Goal: Task Accomplishment & Management: Manage account settings

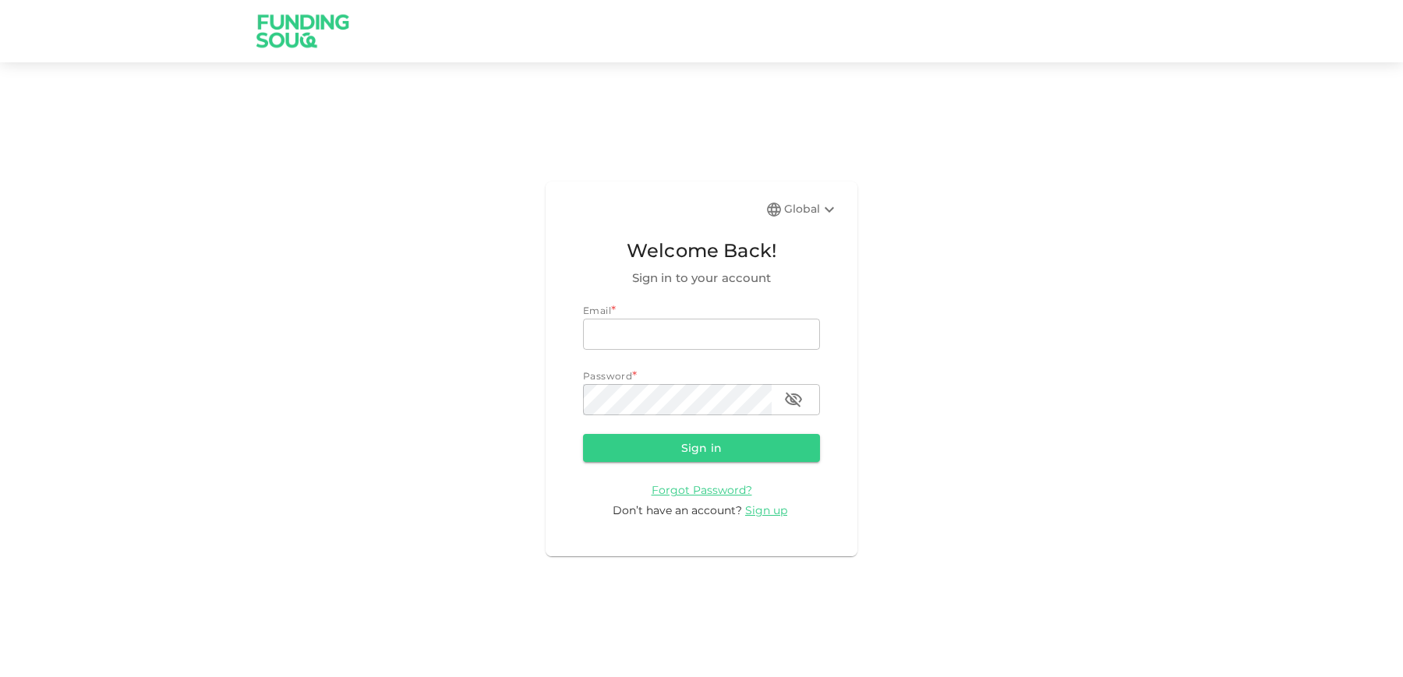
type input "[EMAIL_ADDRESS][DOMAIN_NAME]"
click at [692, 432] on form "Email email [EMAIL_ADDRESS][DOMAIN_NAME] email Password password password Sign …" at bounding box center [701, 411] width 237 height 216
click at [692, 440] on button "Sign in" at bounding box center [701, 448] width 237 height 28
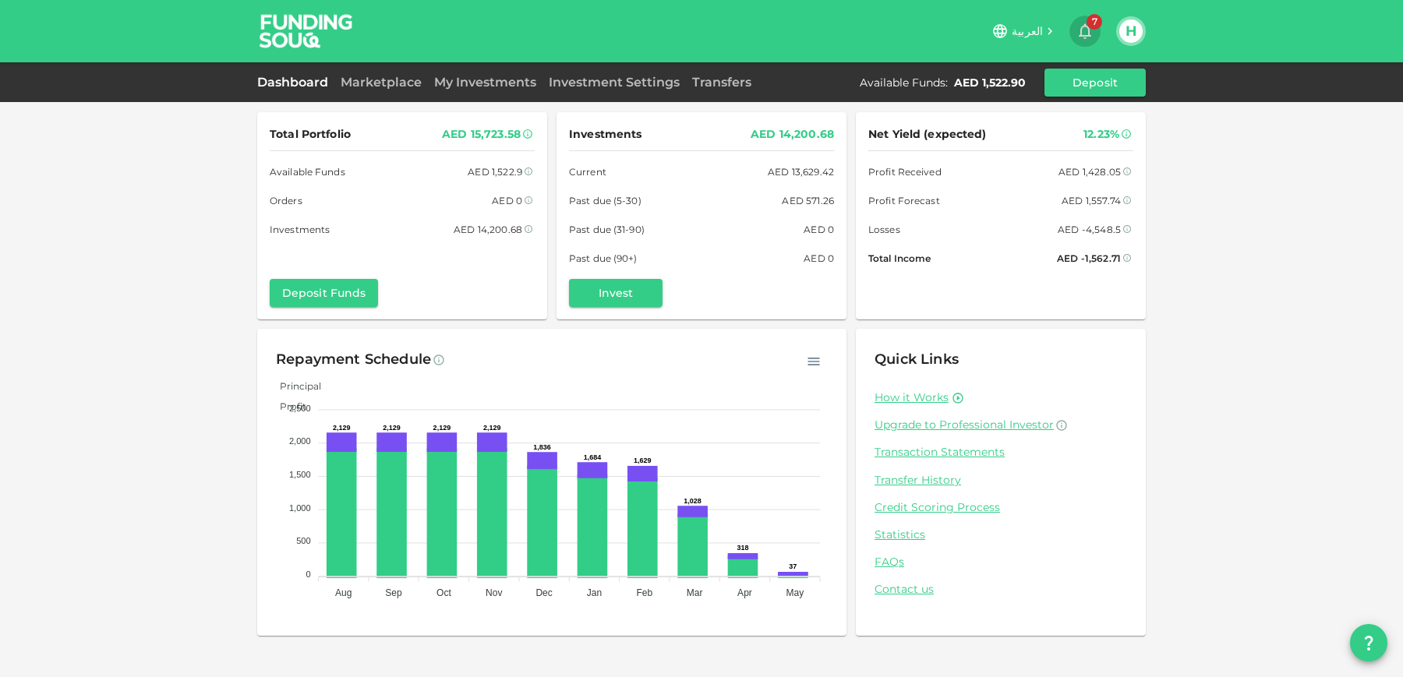
click at [1092, 28] on span "7" at bounding box center [1094, 22] width 16 height 16
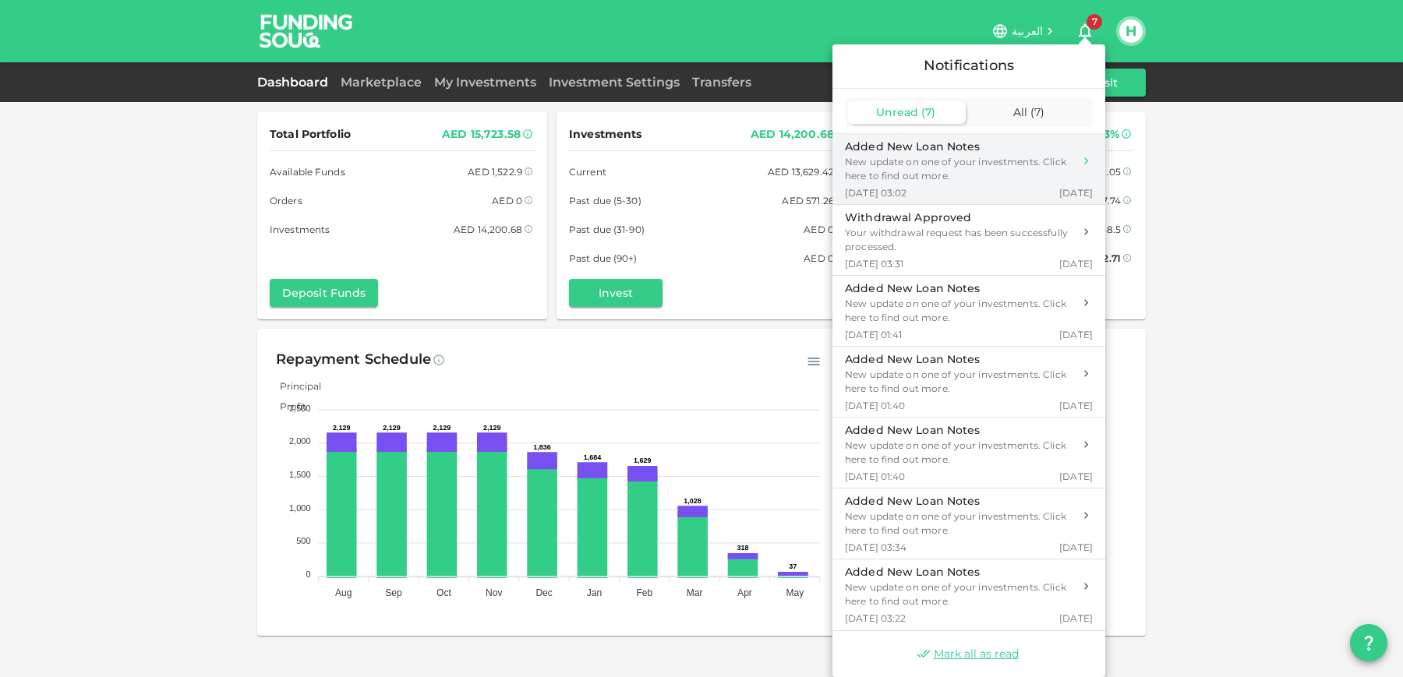
click at [1012, 152] on div "Added New Loan Notes" at bounding box center [959, 147] width 228 height 16
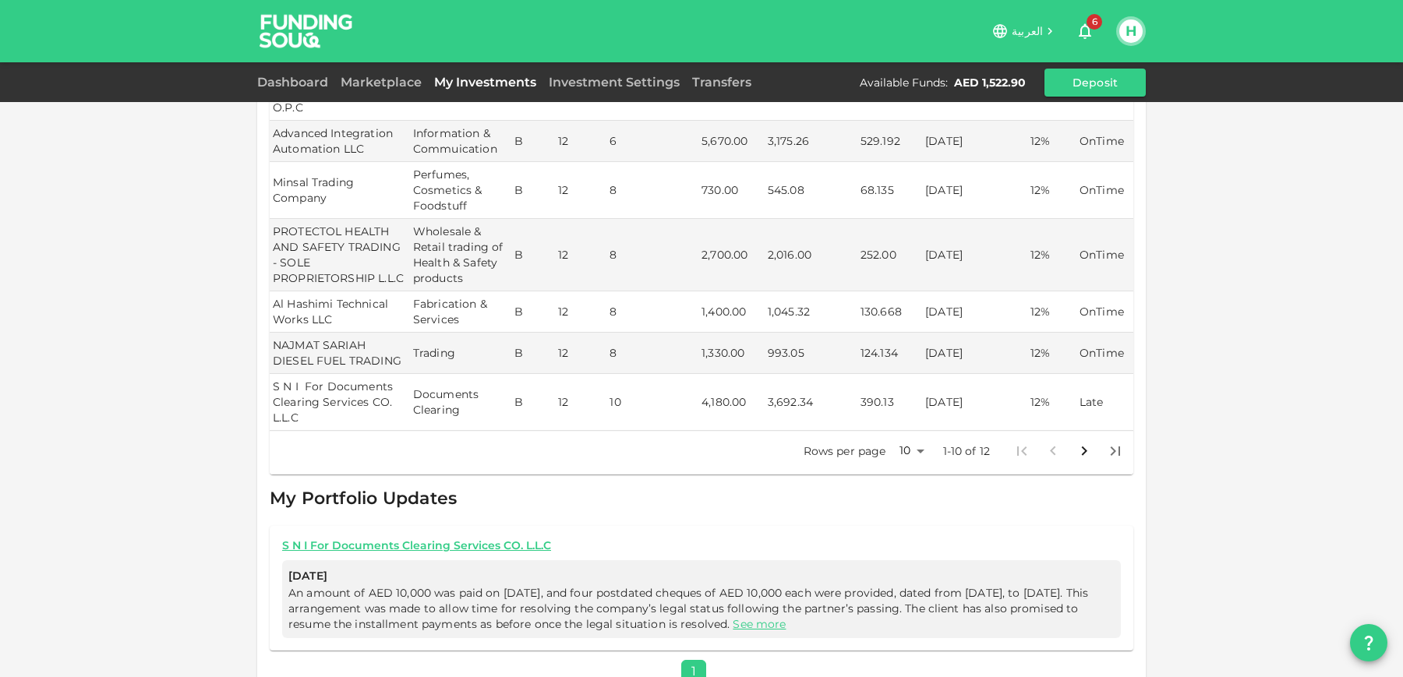
scroll to position [440, 0]
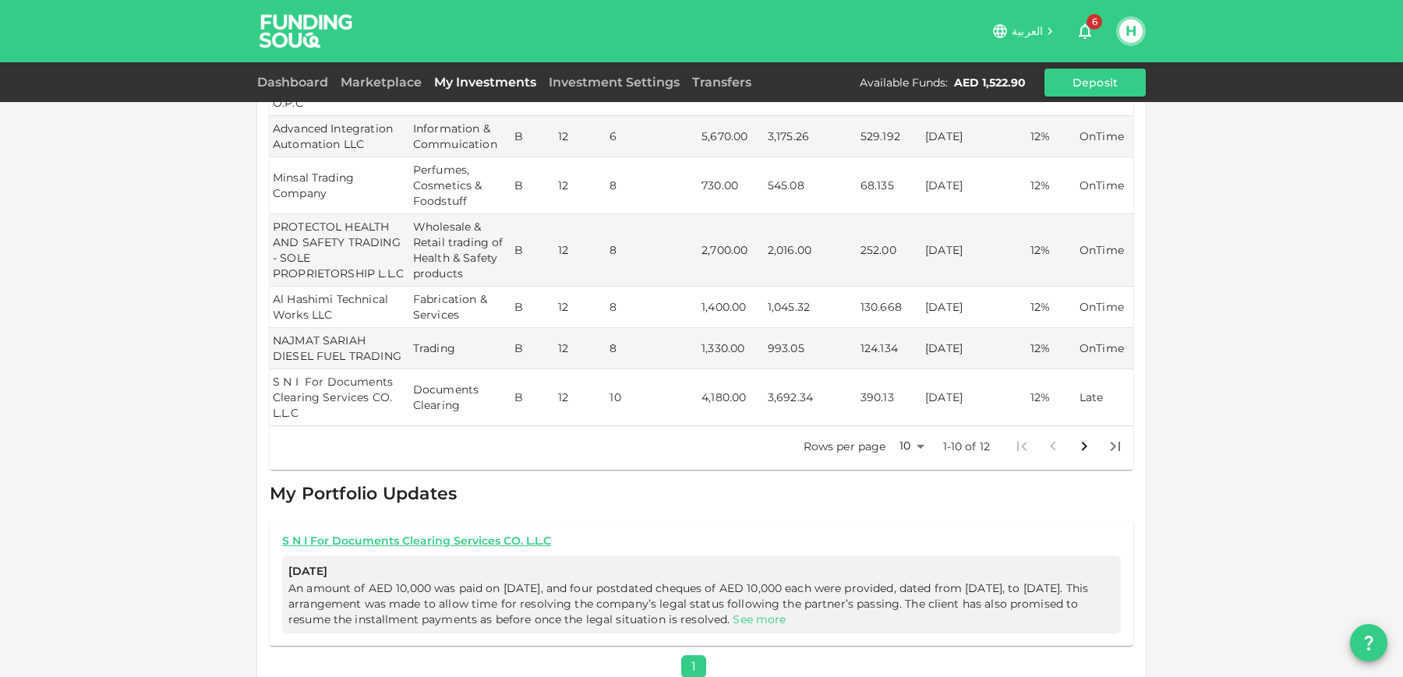
click at [785, 613] on link "See more" at bounding box center [759, 620] width 53 height 14
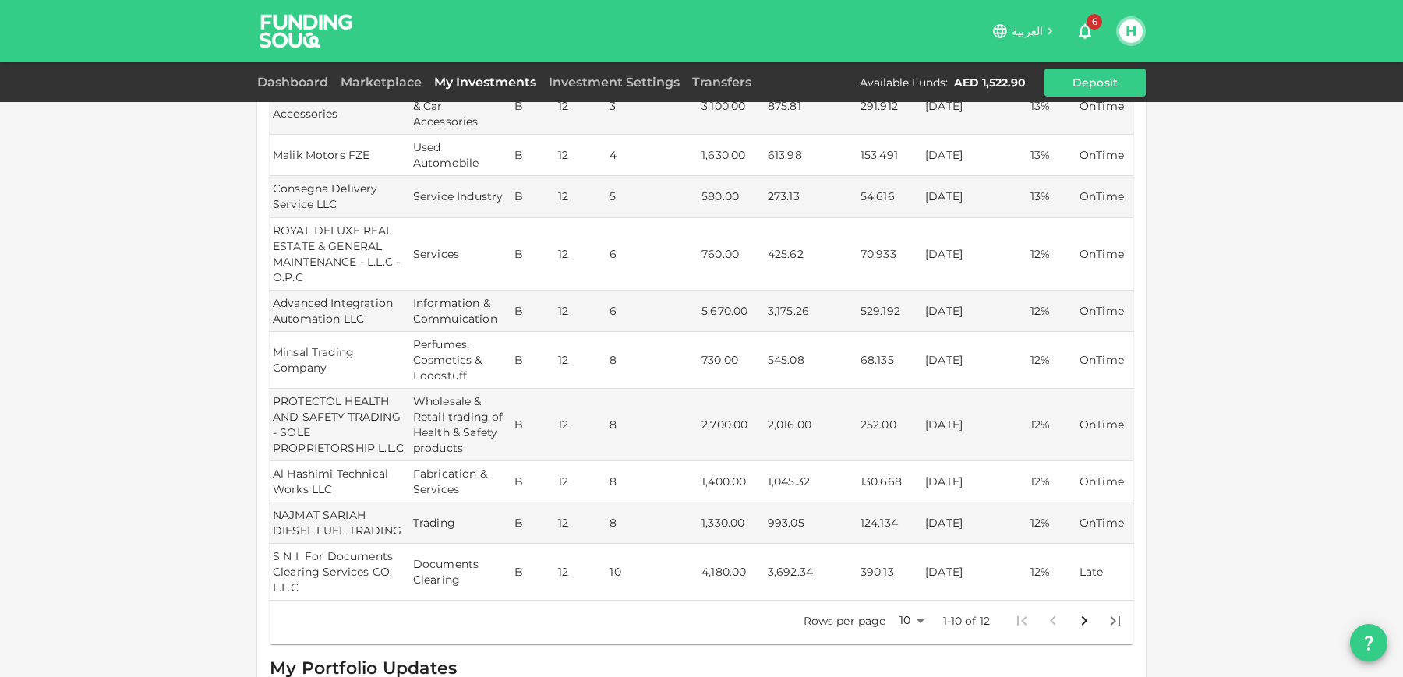
scroll to position [266, 0]
click at [1078, 611] on icon "Go to next page" at bounding box center [1084, 620] width 19 height 19
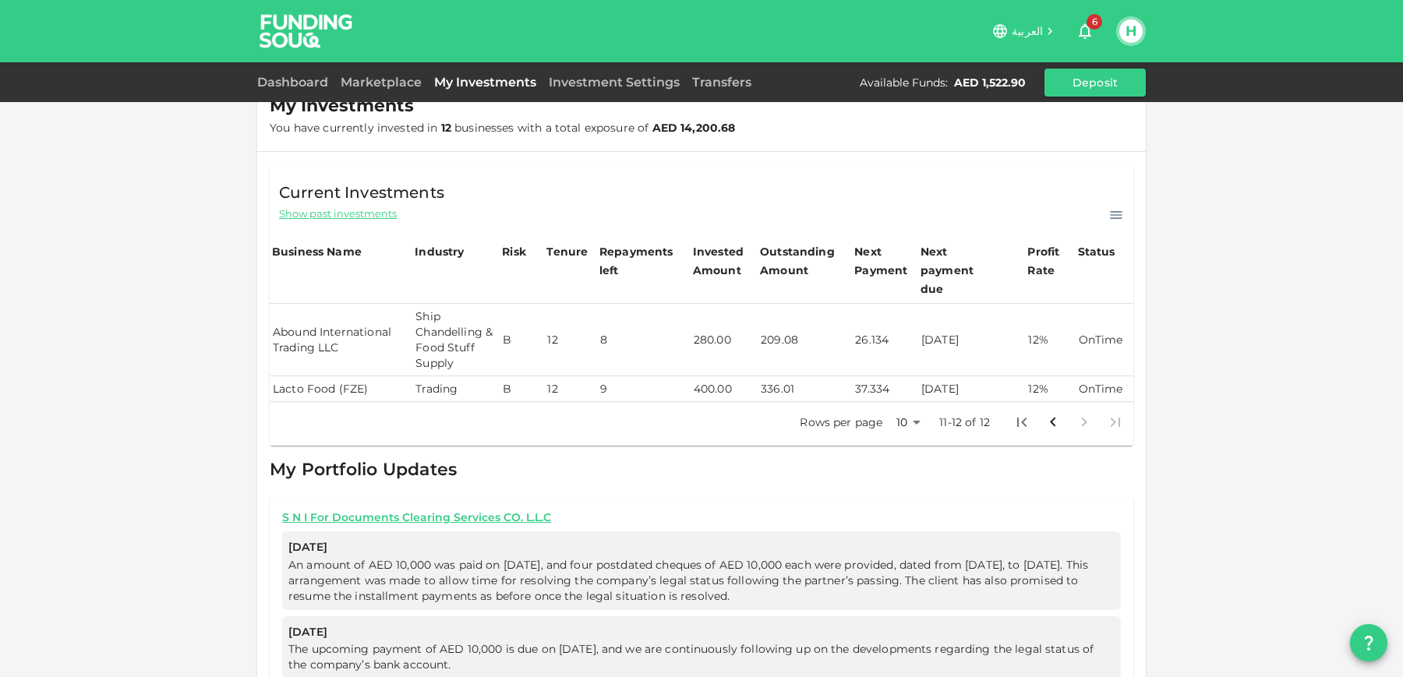
scroll to position [37, 0]
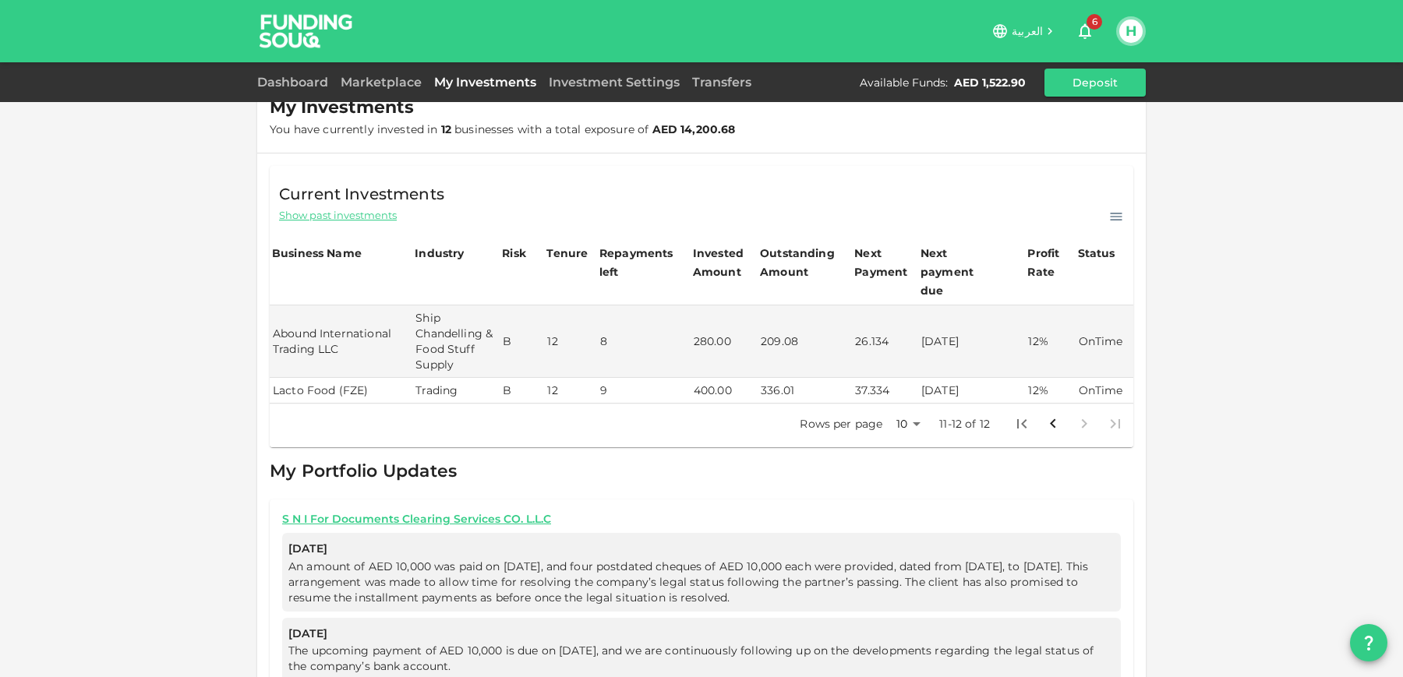
click at [1050, 415] on icon "Go to previous page" at bounding box center [1052, 424] width 19 height 19
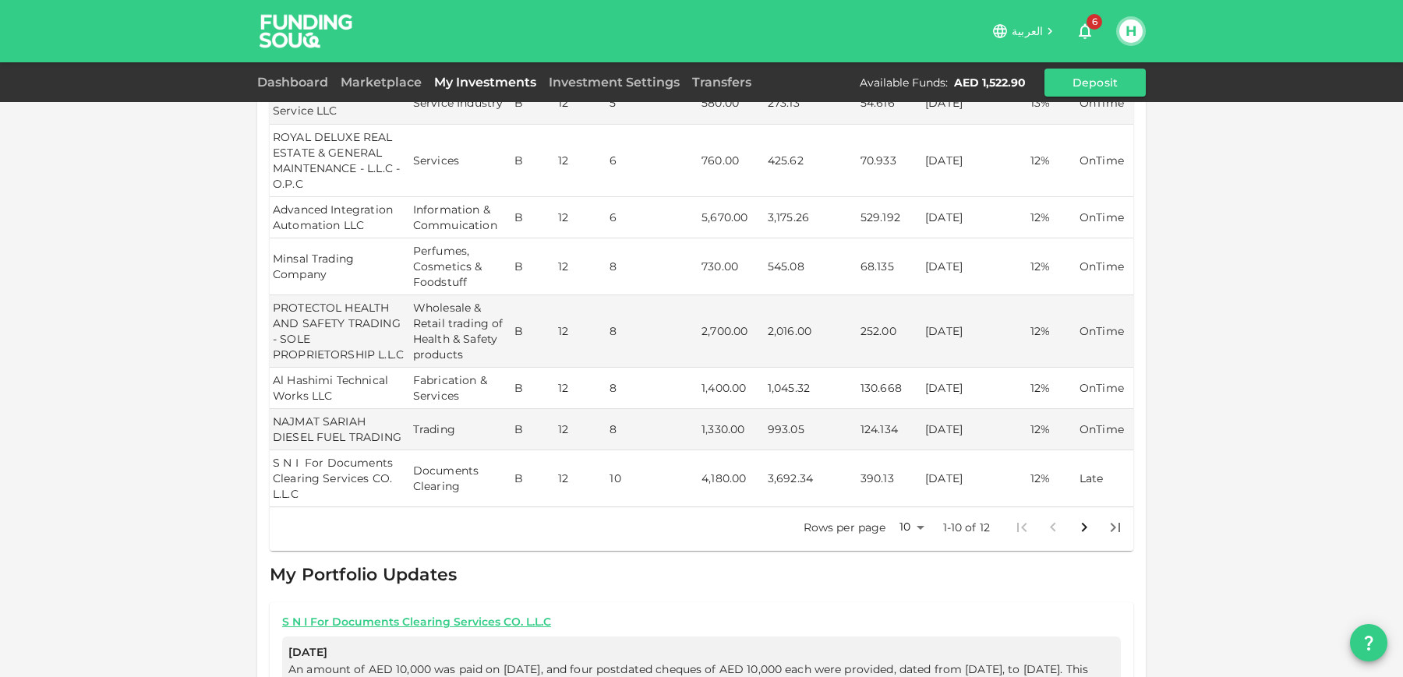
scroll to position [379, 0]
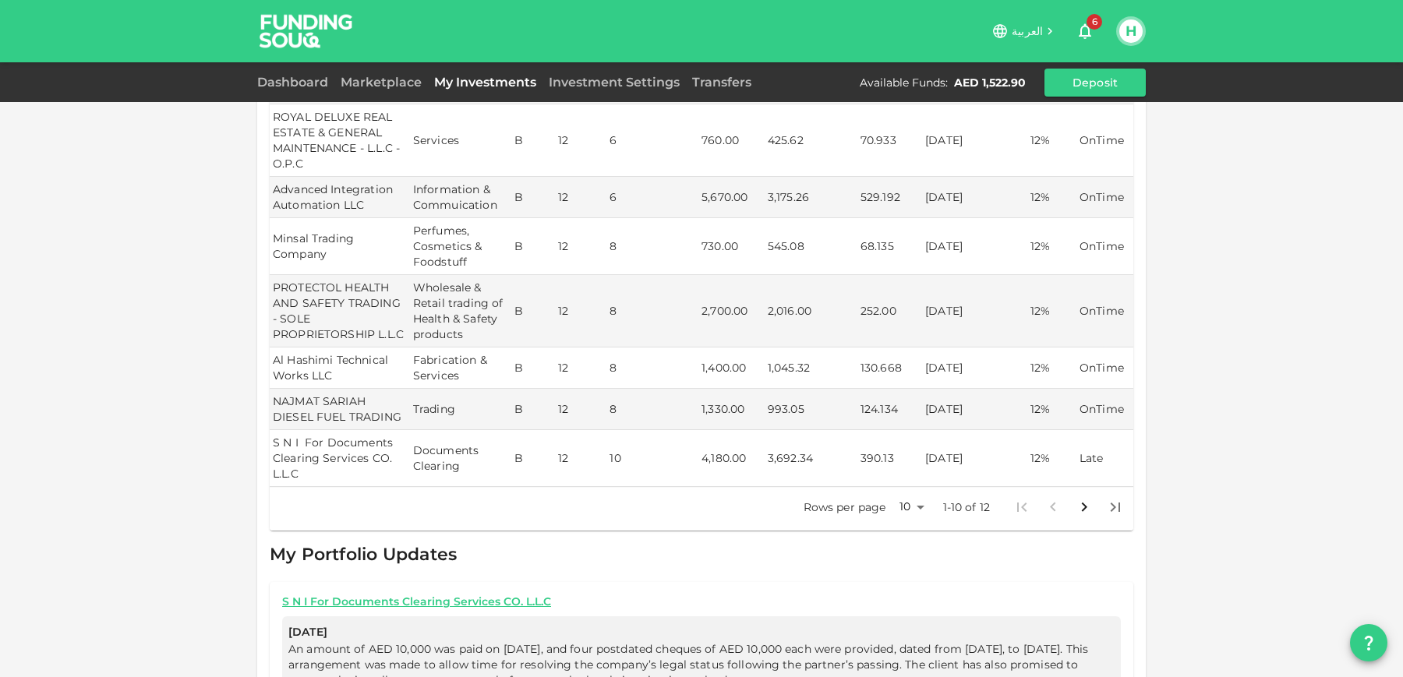
click at [920, 486] on body "العربية 6 H Dashboard Marketplace My Investments Investment Settings Transfers …" at bounding box center [701, 338] width 1403 height 677
click at [916, 566] on li "50" at bounding box center [911, 566] width 47 height 28
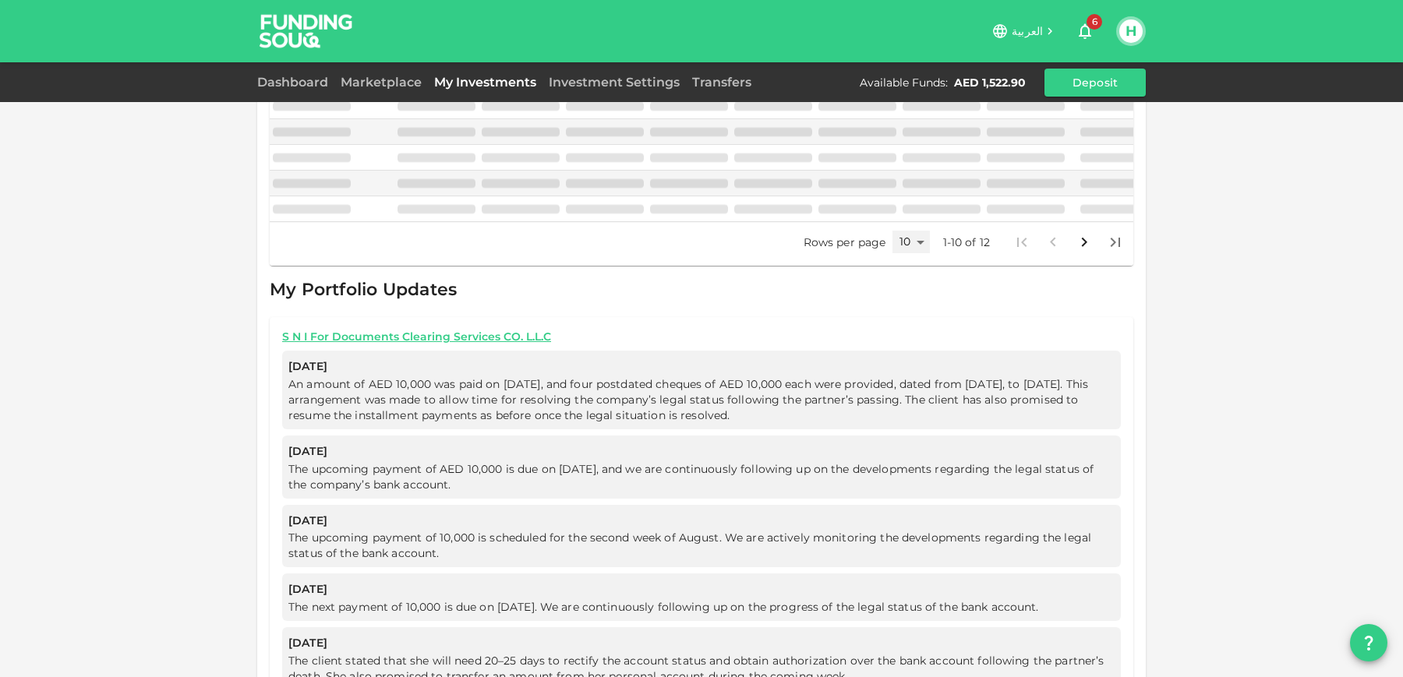
type input "50"
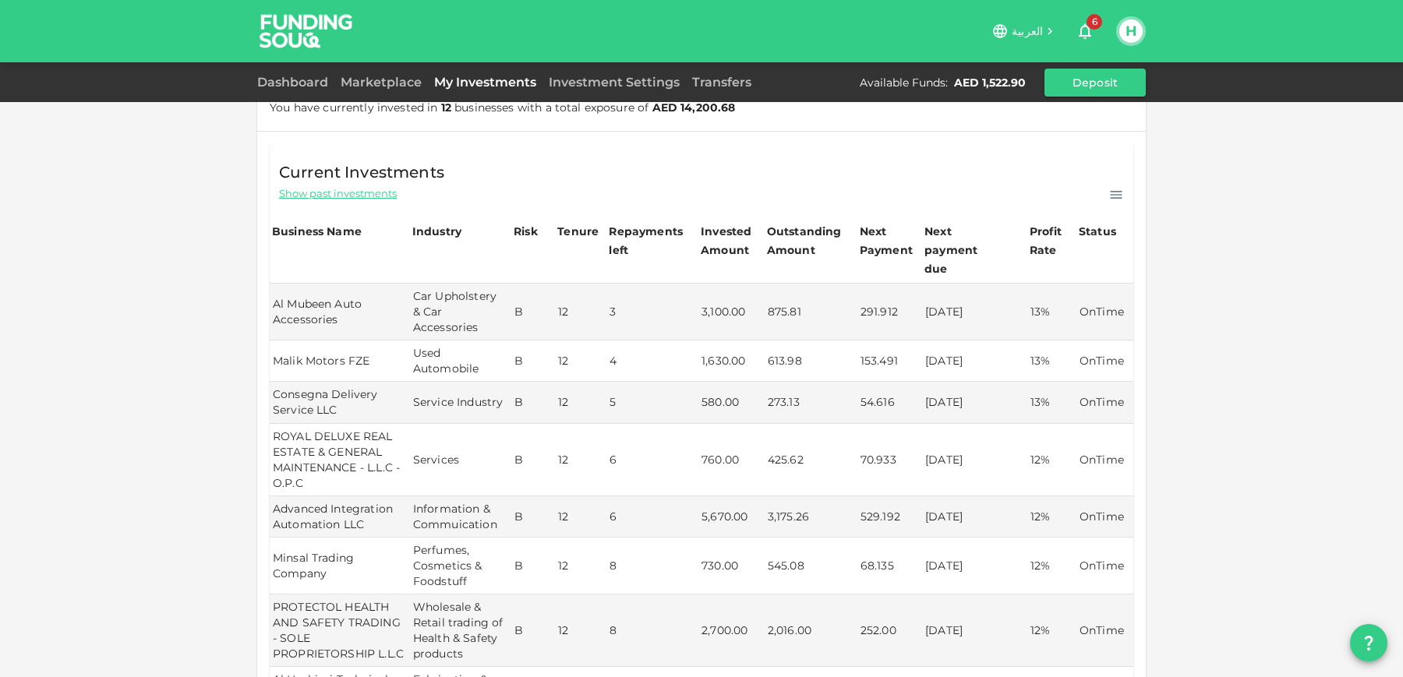
scroll to position [42, 0]
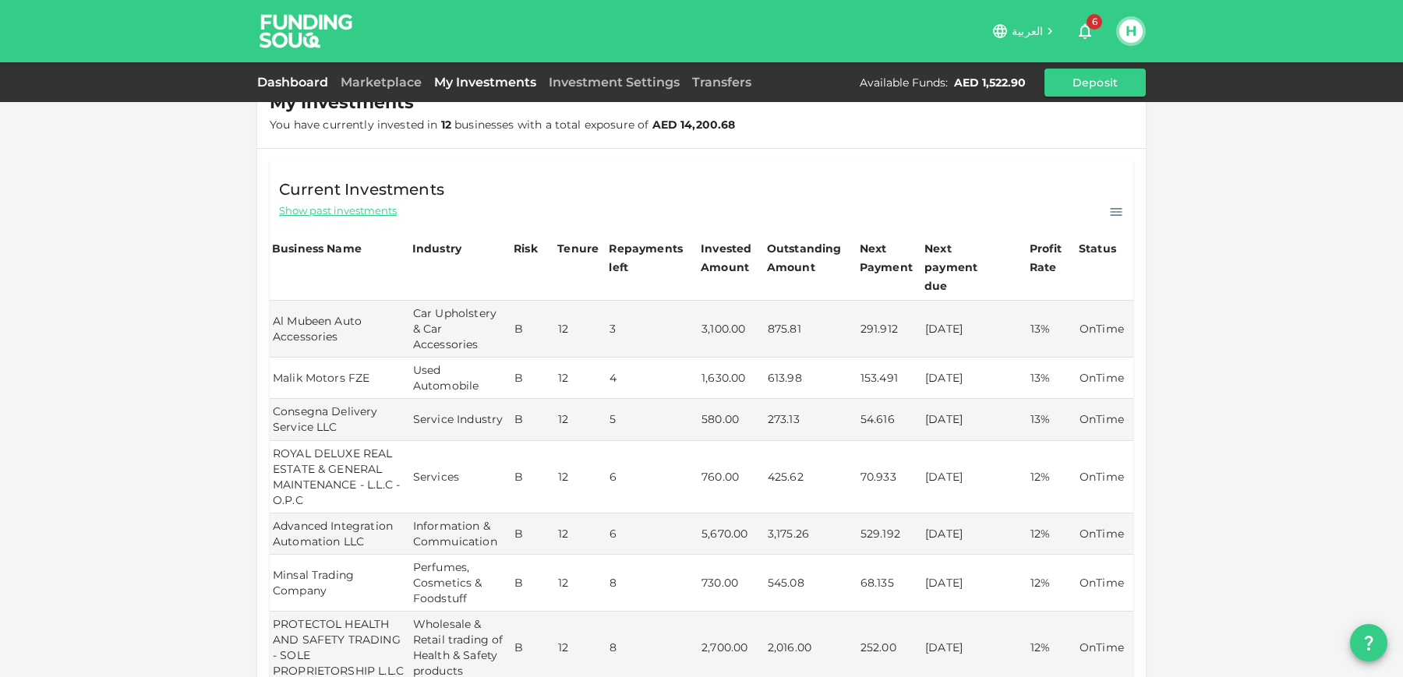
click at [285, 85] on link "Dashboard" at bounding box center [295, 82] width 77 height 15
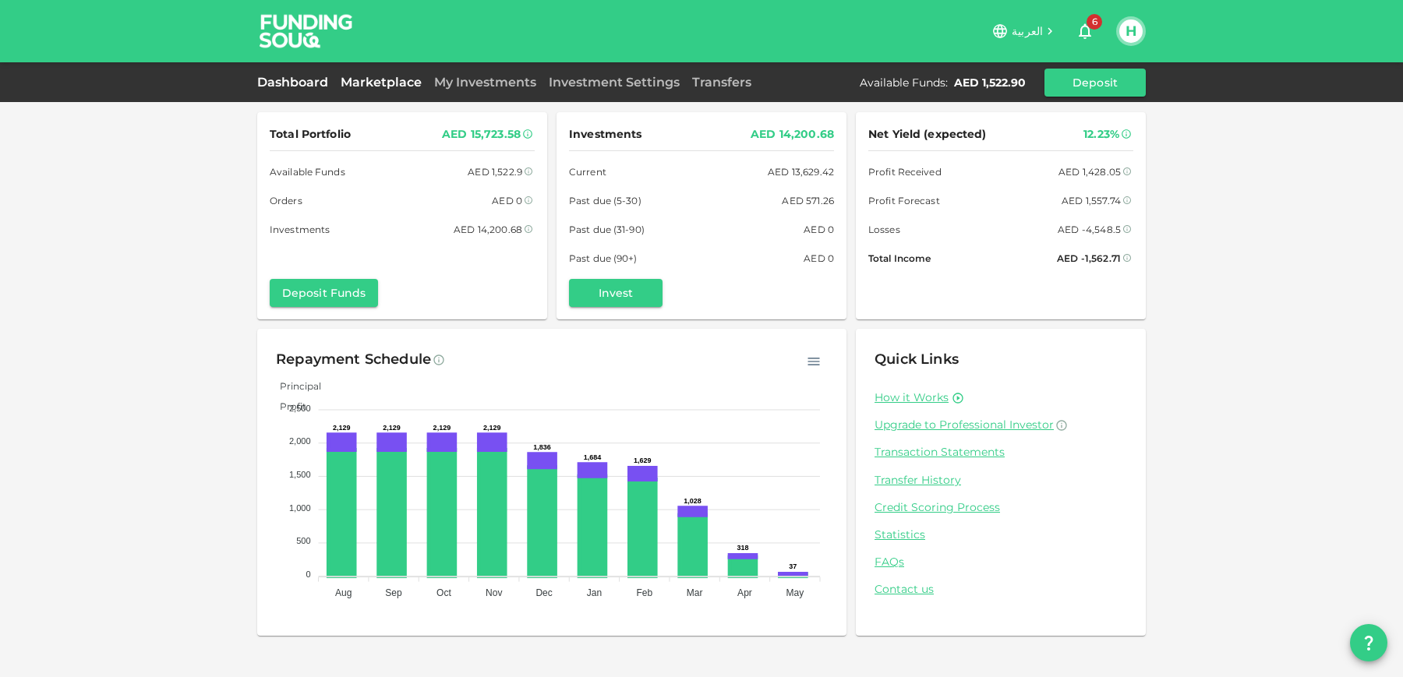
click at [394, 83] on link "Marketplace" at bounding box center [381, 82] width 94 height 15
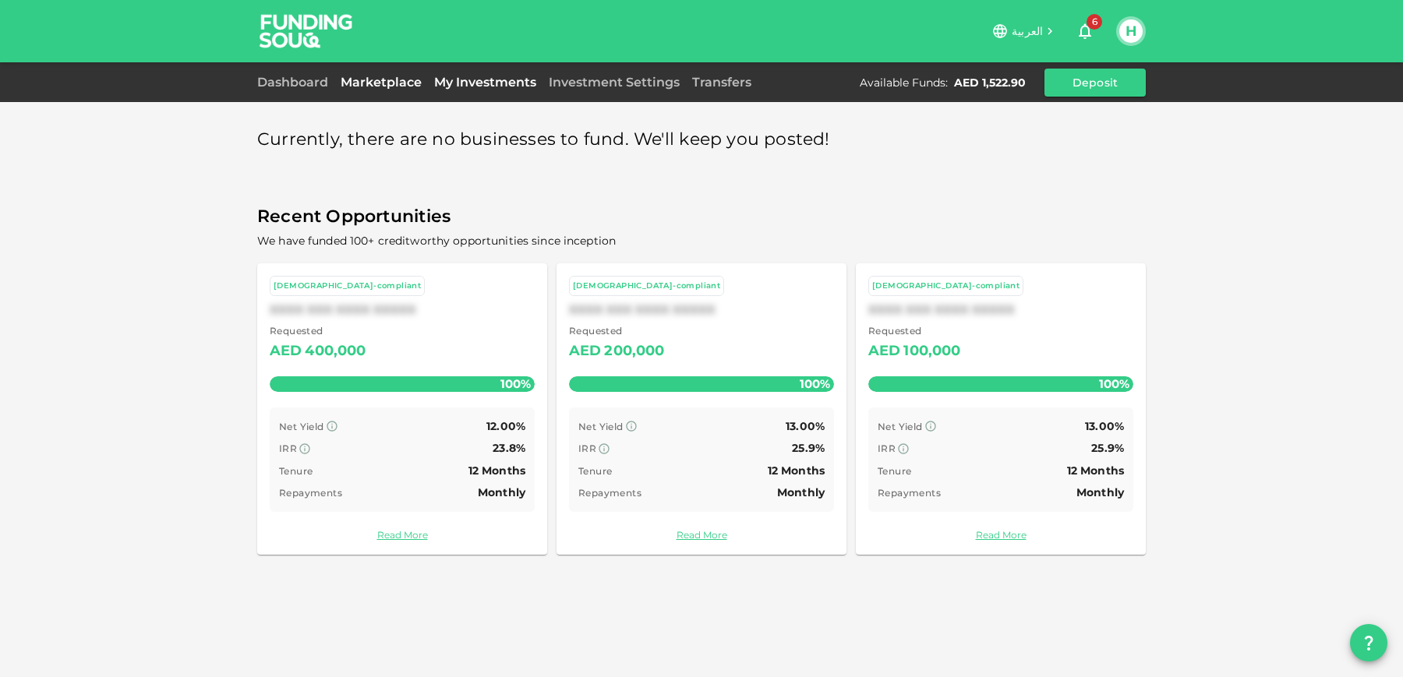
click at [533, 79] on link "My Investments" at bounding box center [485, 82] width 115 height 15
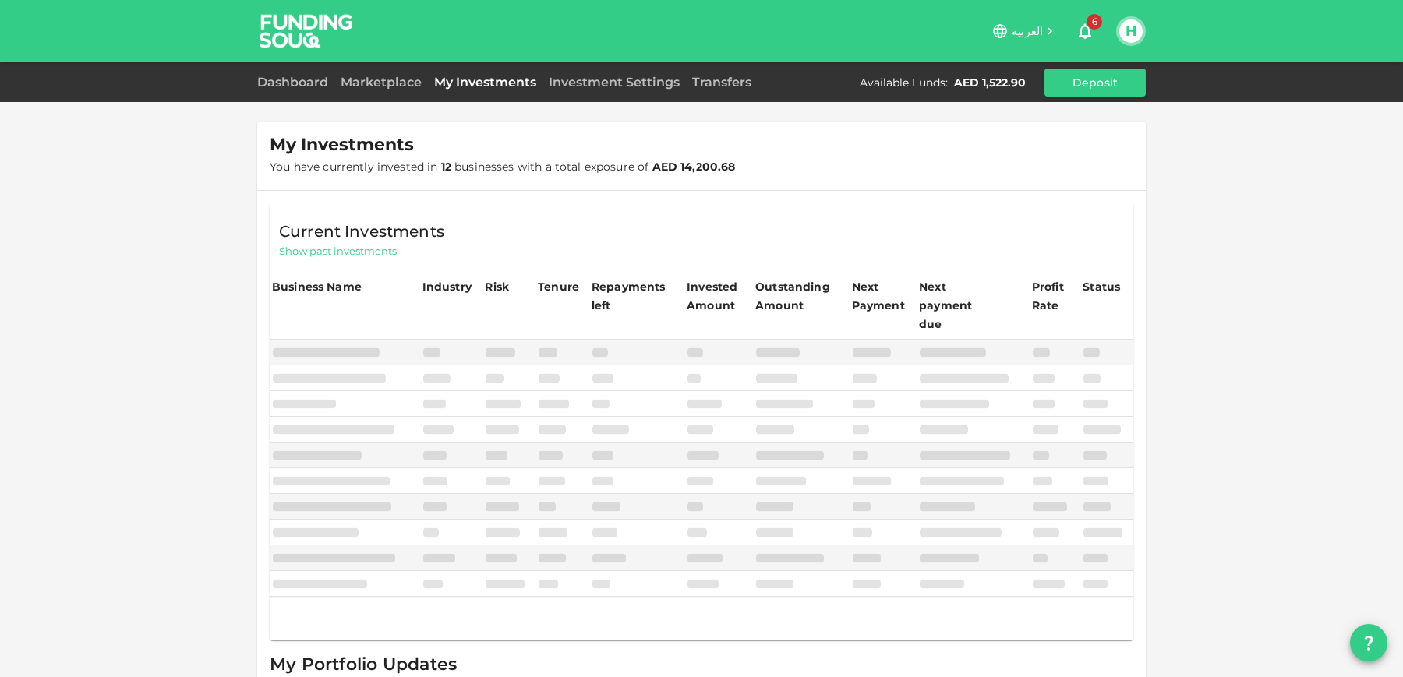
scroll to position [440, 0]
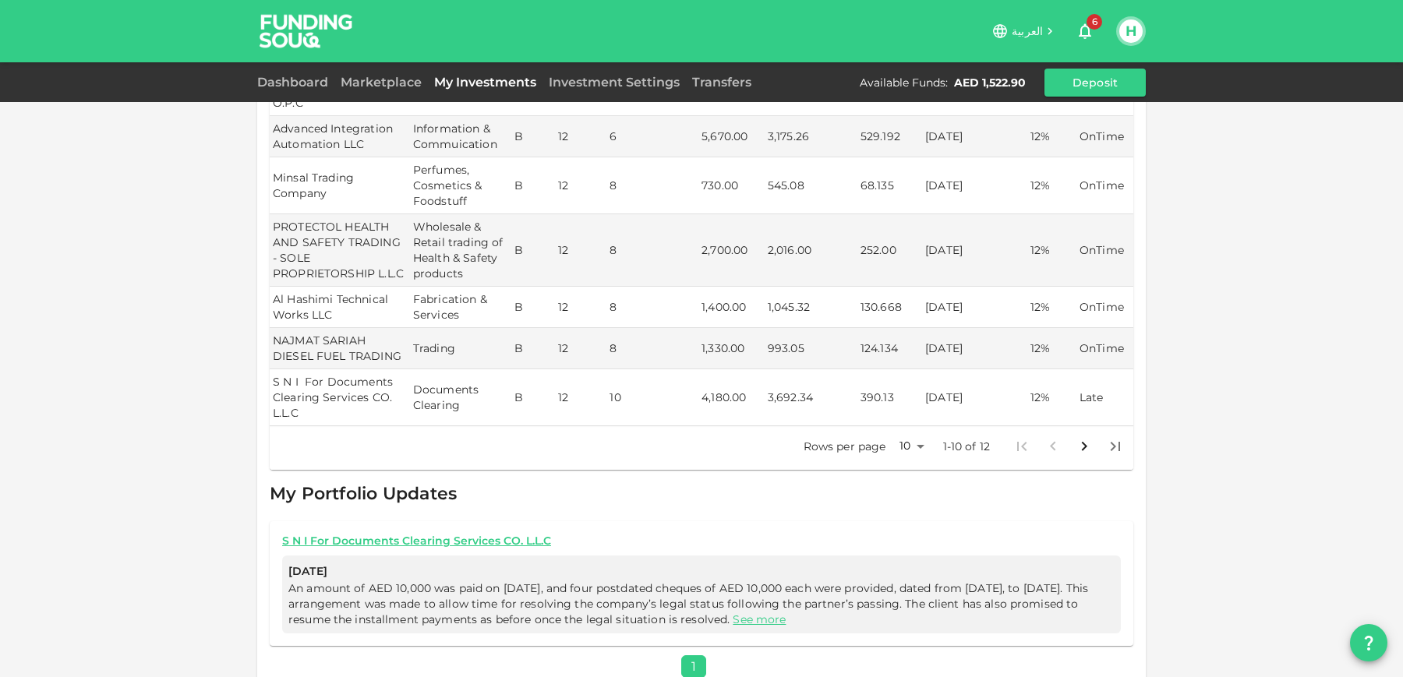
click at [1084, 26] on icon "button" at bounding box center [1084, 32] width 12 height 16
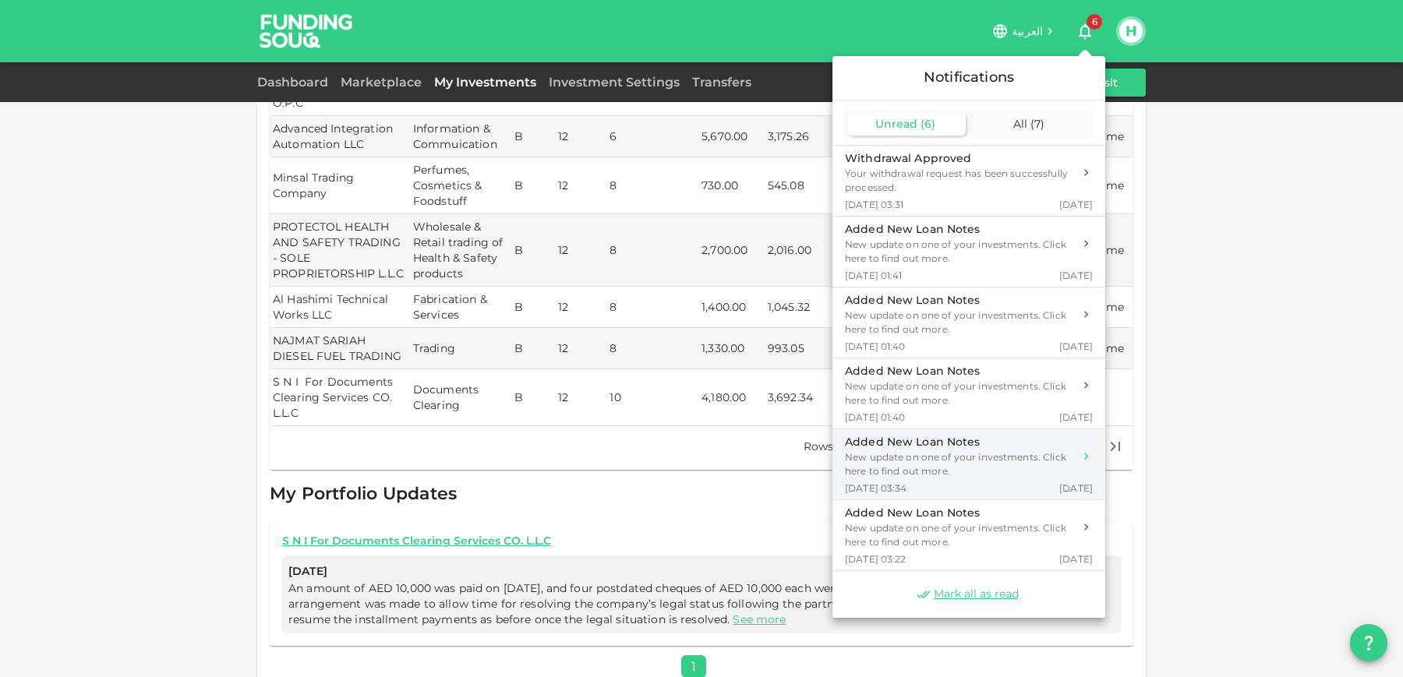
click at [994, 460] on div "New update on one of your investments. Click here to find out more." at bounding box center [959, 464] width 228 height 28
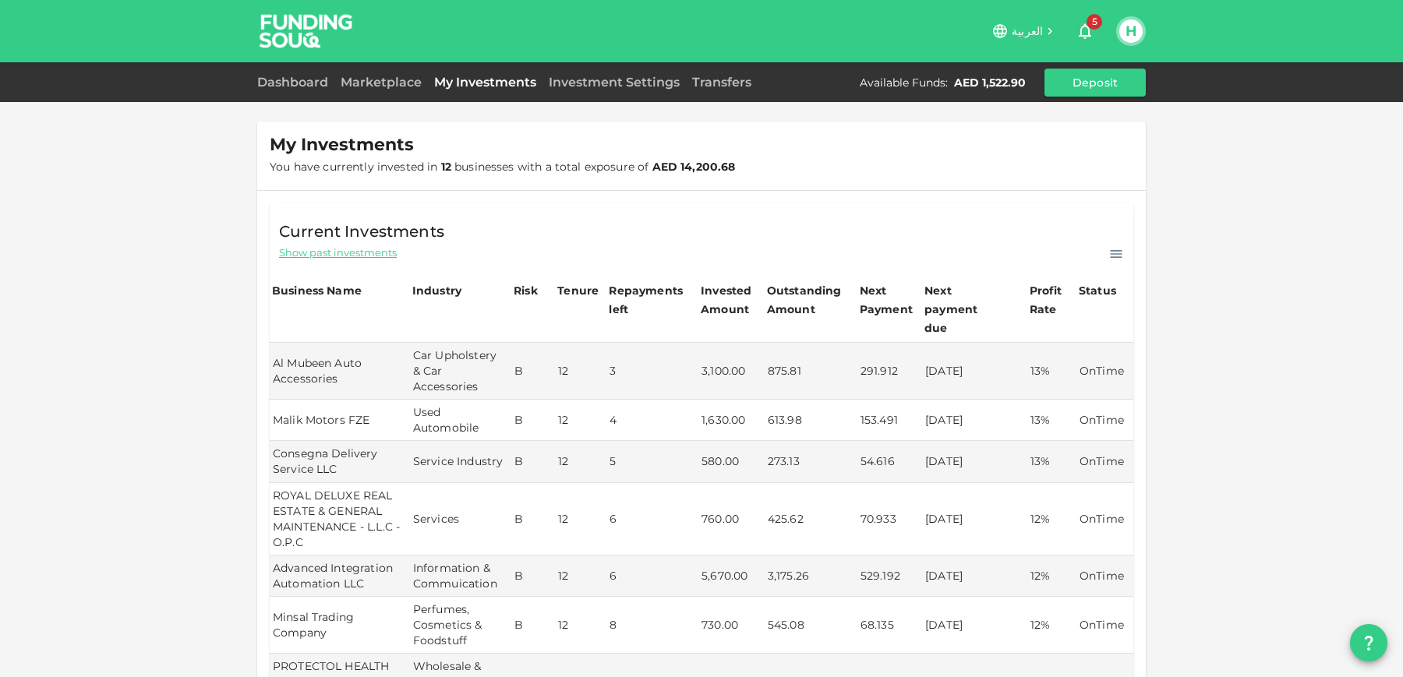
click at [386, 250] on span "Show past investments" at bounding box center [338, 252] width 118 height 15
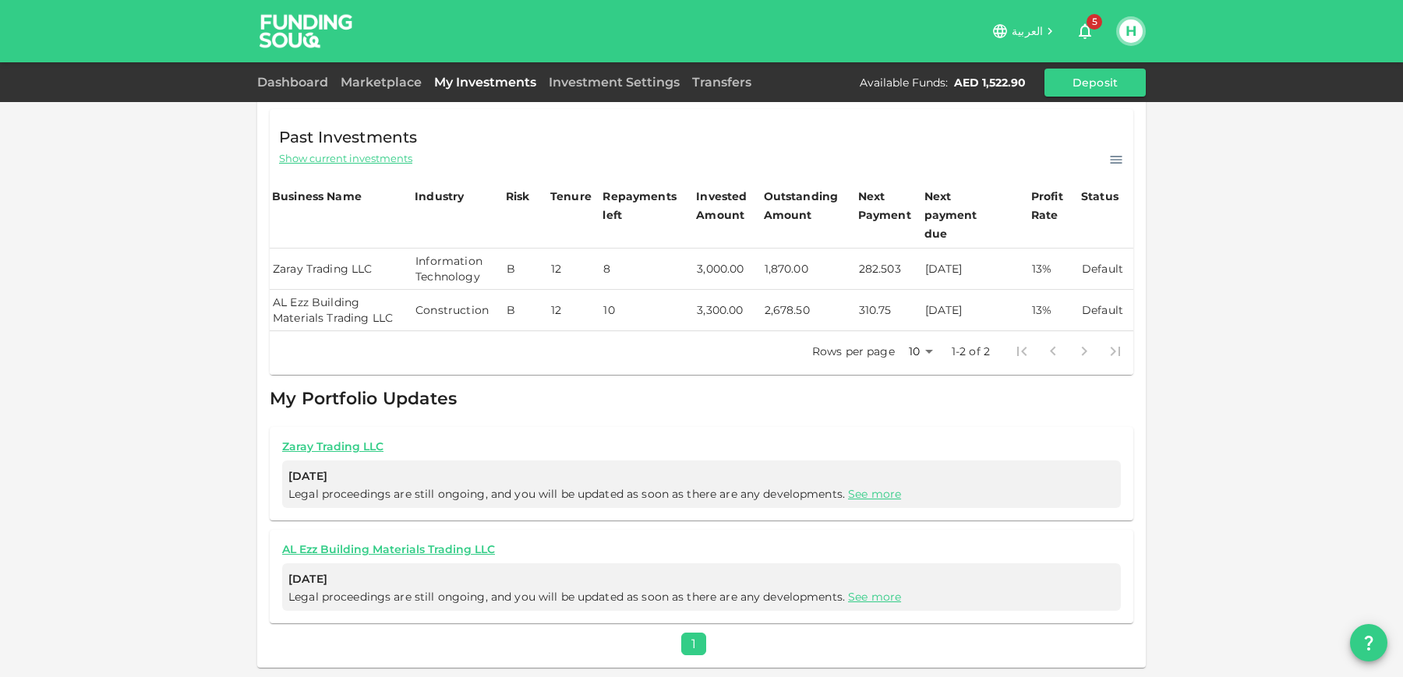
scroll to position [73, 0]
